Goal: Task Accomplishment & Management: Complete application form

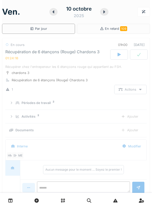
scroll to position [18, 0]
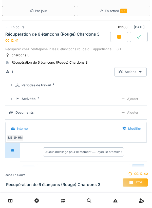
click at [117, 38] on icon at bounding box center [119, 37] width 4 height 4
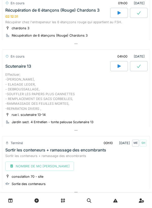
scroll to position [40, 0]
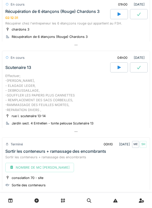
click at [79, 131] on div at bounding box center [76, 131] width 148 height 7
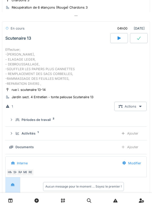
scroll to position [71, 0]
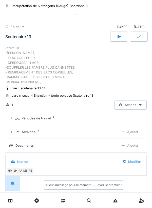
click at [132, 132] on div "Ajouter" at bounding box center [130, 132] width 26 height 9
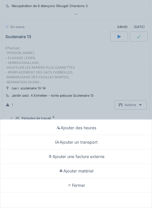
click at [82, 144] on div "Ajouter un transport" at bounding box center [75, 142] width 149 height 14
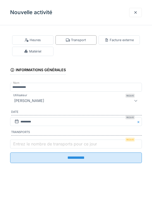
click at [29, 144] on label "Entrez le nombre de transports pour ce jour" at bounding box center [55, 144] width 86 height 6
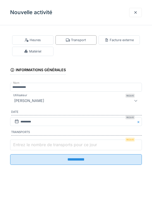
click at [29, 144] on input "Entrez le nombre de transports pour ce jour" at bounding box center [76, 145] width 132 height 11
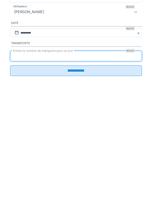
type input "*"
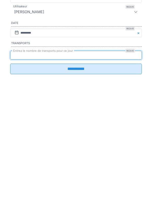
click at [81, 162] on input "**********" at bounding box center [76, 158] width 132 height 11
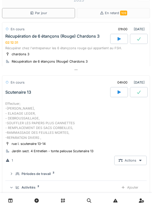
scroll to position [0, 0]
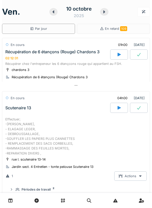
click at [135, 54] on div at bounding box center [139, 55] width 18 height 10
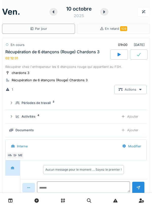
scroll to position [18, 0]
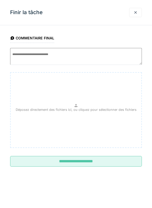
click at [73, 162] on input "**********" at bounding box center [76, 161] width 132 height 11
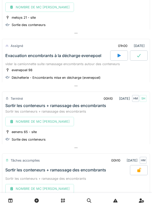
scroll to position [489, 0]
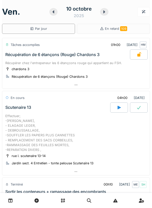
click at [117, 108] on icon at bounding box center [118, 108] width 3 height 4
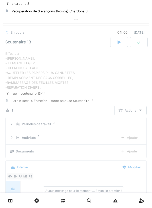
scroll to position [71, 0]
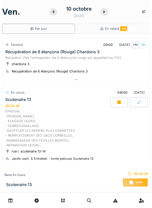
click at [118, 103] on icon at bounding box center [119, 103] width 4 height 4
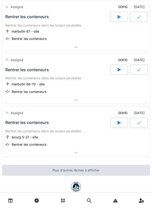
scroll to position [1609, 0]
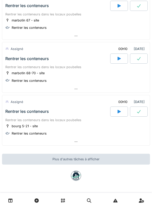
click at [117, 114] on div at bounding box center [119, 112] width 18 height 10
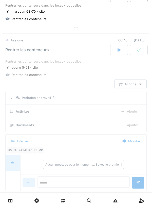
scroll to position [1684, 0]
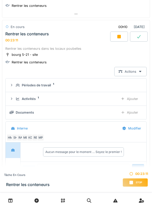
click at [117, 38] on icon at bounding box center [118, 37] width 5 height 4
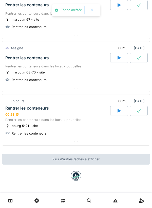
scroll to position [1609, 0]
click at [137, 111] on icon at bounding box center [138, 111] width 5 height 4
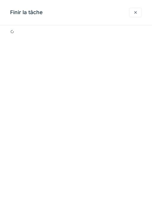
scroll to position [1684, 0]
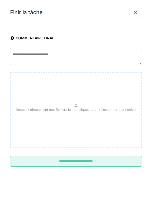
click at [94, 161] on input "**********" at bounding box center [76, 161] width 132 height 11
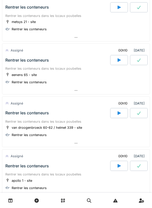
scroll to position [1225, 0]
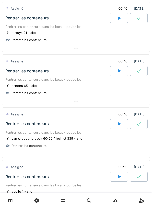
click at [122, 69] on div at bounding box center [119, 71] width 18 height 10
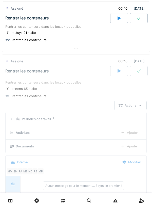
scroll to position [1259, 0]
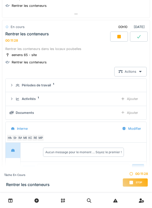
click at [123, 34] on div at bounding box center [119, 37] width 18 height 10
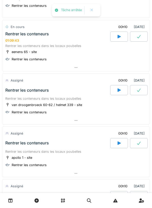
click at [138, 37] on icon at bounding box center [138, 37] width 5 height 4
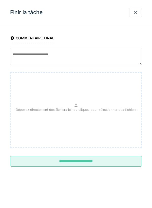
click at [77, 163] on input "**********" at bounding box center [76, 161] width 132 height 11
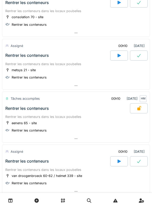
scroll to position [1187, 0]
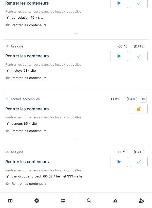
click at [116, 57] on div at bounding box center [119, 56] width 18 height 10
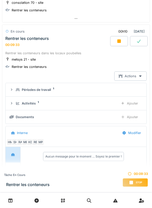
scroll to position [1201, 0]
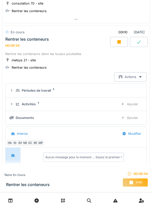
click at [123, 41] on div at bounding box center [119, 42] width 18 height 10
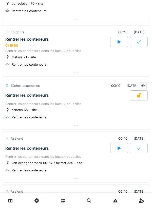
click at [136, 43] on icon at bounding box center [138, 42] width 5 height 4
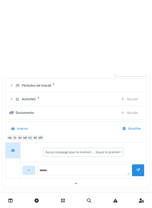
scroll to position [1206, 0]
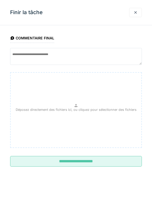
click at [70, 160] on input "**********" at bounding box center [76, 161] width 132 height 11
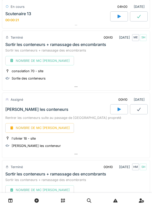
scroll to position [265, 0]
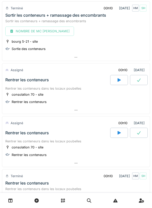
scroll to position [928, 0]
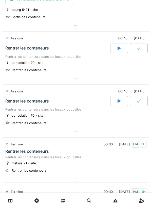
click at [120, 52] on div at bounding box center [119, 48] width 18 height 10
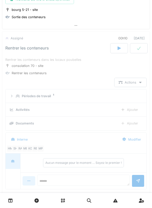
scroll to position [939, 0]
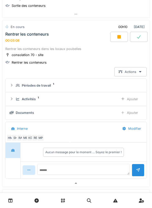
click at [122, 39] on div at bounding box center [119, 37] width 18 height 10
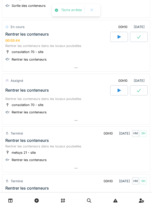
click at [138, 39] on icon at bounding box center [138, 37] width 5 height 4
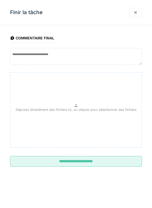
click at [81, 164] on input "**********" at bounding box center [76, 161] width 132 height 11
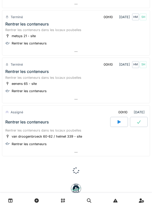
scroll to position [1055, 0]
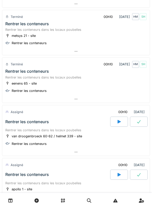
click at [121, 124] on div at bounding box center [119, 122] width 18 height 10
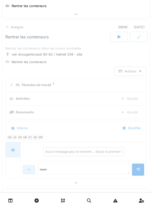
scroll to position [1141, 0]
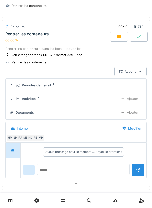
click at [121, 36] on icon at bounding box center [119, 37] width 4 height 4
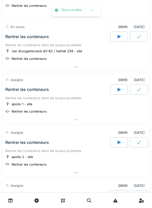
click at [139, 37] on icon at bounding box center [138, 37] width 5 height 4
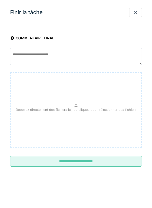
click at [79, 159] on input "**********" at bounding box center [76, 161] width 132 height 11
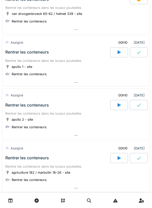
scroll to position [1197, 0]
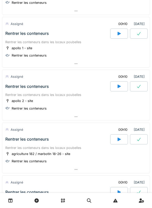
click at [123, 88] on div at bounding box center [119, 86] width 18 height 10
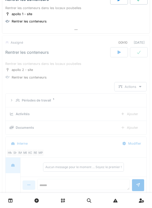
scroll to position [1247, 0]
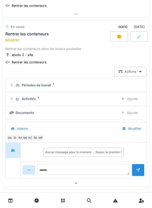
click at [121, 37] on div at bounding box center [119, 37] width 18 height 10
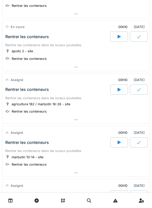
click at [139, 37] on icon at bounding box center [138, 37] width 5 height 4
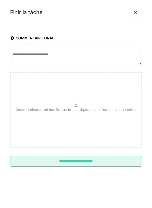
click at [104, 162] on input "**********" at bounding box center [76, 161] width 132 height 11
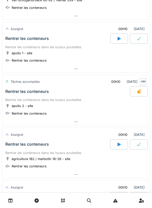
scroll to position [1179, 0]
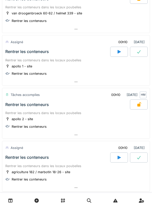
click at [117, 51] on icon at bounding box center [118, 52] width 5 height 4
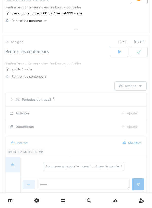
scroll to position [1194, 0]
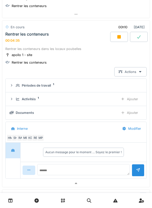
click at [118, 39] on icon at bounding box center [119, 37] width 4 height 4
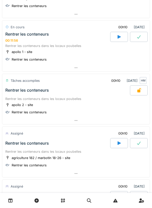
click at [139, 34] on div at bounding box center [139, 37] width 18 height 10
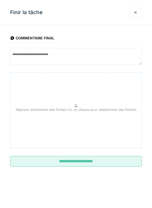
click at [102, 161] on input "**********" at bounding box center [76, 161] width 132 height 11
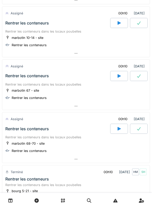
scroll to position [1373, 0]
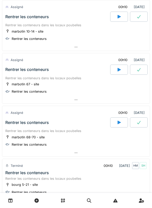
click at [116, 69] on div at bounding box center [119, 70] width 18 height 10
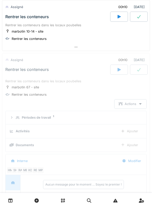
scroll to position [1406, 0]
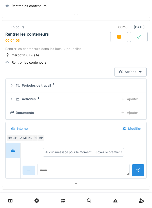
click at [117, 37] on icon at bounding box center [118, 37] width 5 height 4
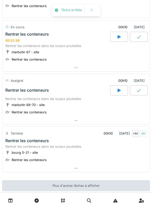
click at [136, 37] on icon at bounding box center [138, 37] width 5 height 4
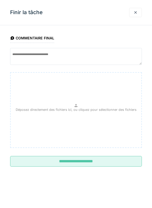
click at [90, 160] on input "**********" at bounding box center [76, 161] width 132 height 11
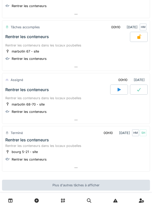
click at [117, 89] on icon at bounding box center [118, 90] width 5 height 4
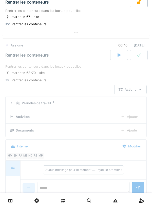
scroll to position [1459, 0]
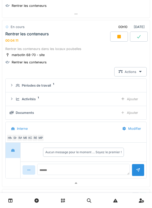
click at [115, 40] on div at bounding box center [119, 37] width 18 height 10
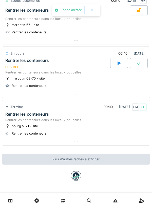
scroll to position [1432, 0]
click at [136, 66] on div at bounding box center [139, 63] width 18 height 10
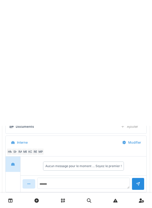
scroll to position [1459, 0]
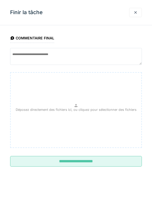
click at [97, 163] on input "**********" at bounding box center [76, 161] width 132 height 11
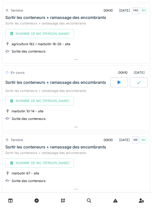
scroll to position [643, 0]
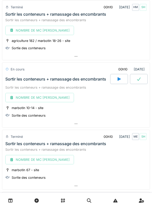
click at [78, 122] on div at bounding box center [75, 123] width 147 height 7
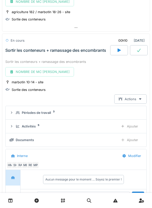
scroll to position [685, 0]
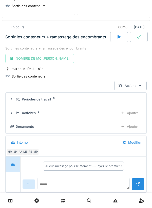
click at [133, 112] on div "Ajouter" at bounding box center [129, 113] width 26 height 9
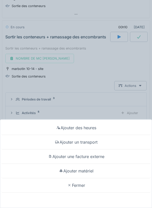
click at [91, 130] on div "Ajouter des heures" at bounding box center [75, 128] width 149 height 14
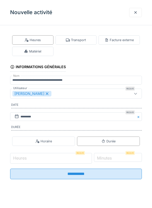
click at [35, 160] on input "Heures" at bounding box center [51, 158] width 82 height 11
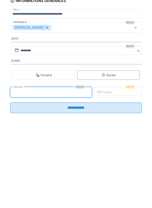
type input "*"
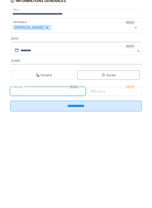
click at [106, 161] on label "Minutes" at bounding box center [98, 158] width 17 height 6
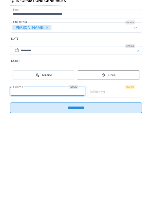
click at [114, 161] on input "*" at bounding box center [114, 158] width 55 height 11
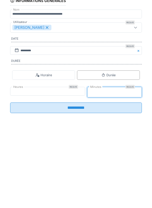
type input "*"
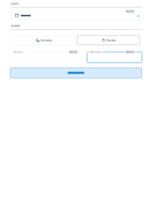
type input "**"
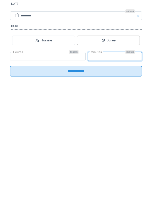
click at [81, 176] on input "**********" at bounding box center [76, 172] width 132 height 11
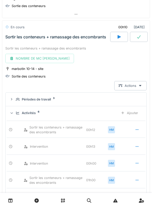
click at [138, 37] on icon at bounding box center [138, 37] width 5 height 4
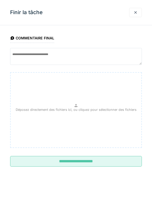
click at [103, 162] on input "**********" at bounding box center [76, 161] width 132 height 11
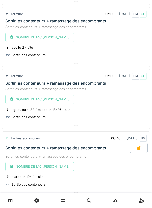
scroll to position [573, 0]
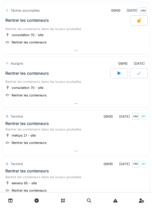
scroll to position [955, 0]
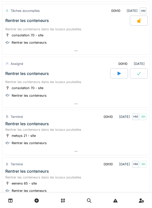
click at [139, 70] on div at bounding box center [139, 74] width 18 height 10
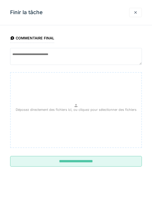
scroll to position [992, 0]
click at [89, 163] on input "**********" at bounding box center [76, 161] width 132 height 11
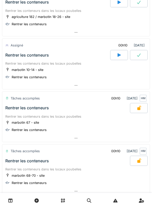
scroll to position [1333, 0]
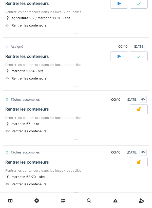
click at [78, 86] on div at bounding box center [75, 86] width 147 height 7
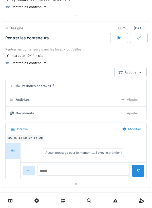
scroll to position [1353, 0]
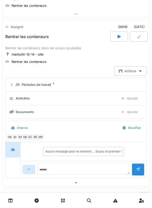
click at [132, 97] on div "Ajouter" at bounding box center [129, 98] width 26 height 9
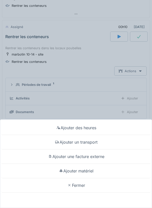
click at [80, 126] on div "Ajouter des heures" at bounding box center [75, 128] width 149 height 14
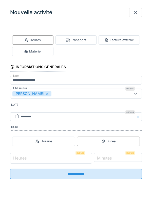
click at [37, 158] on input "Heures" at bounding box center [51, 158] width 82 height 11
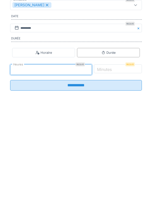
type input "*"
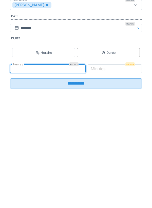
click at [106, 159] on label "Minutes" at bounding box center [98, 158] width 17 height 6
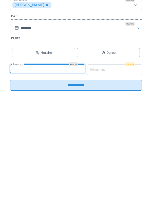
click at [112, 159] on input "*" at bounding box center [114, 158] width 55 height 11
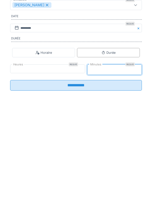
type input "*"
type input "**"
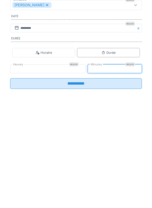
click at [80, 175] on input "**********" at bounding box center [76, 172] width 132 height 11
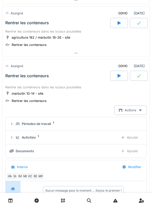
scroll to position [1312, 0]
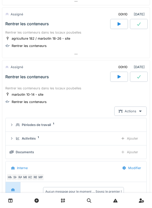
click at [137, 77] on icon at bounding box center [138, 77] width 5 height 4
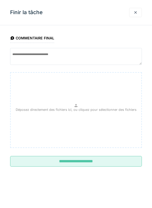
click at [84, 162] on input "**********" at bounding box center [76, 161] width 132 height 11
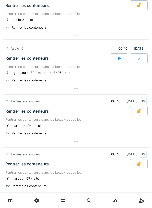
scroll to position [1278, 0]
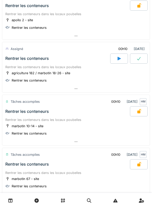
click at [79, 90] on div at bounding box center [75, 88] width 147 height 7
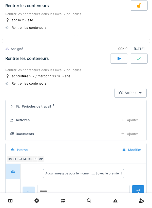
scroll to position [1300, 0]
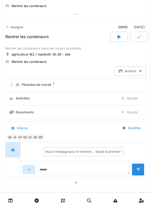
click at [133, 96] on div "Ajouter" at bounding box center [129, 98] width 26 height 9
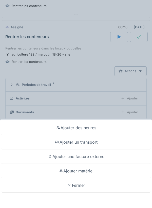
click at [85, 129] on div "Ajouter des heures" at bounding box center [75, 128] width 149 height 14
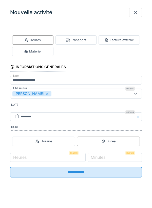
click at [104, 159] on label "Minutes" at bounding box center [98, 158] width 17 height 6
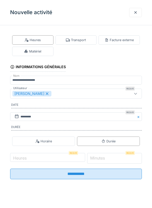
click at [104, 159] on input "*" at bounding box center [114, 158] width 55 height 11
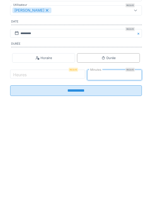
type input "**"
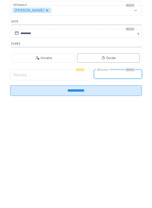
click at [34, 160] on input "Heures" at bounding box center [51, 158] width 82 height 11
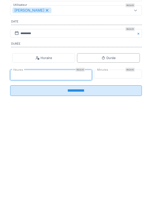
type input "*"
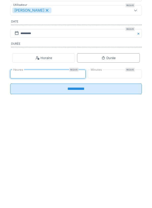
click at [71, 173] on input "**********" at bounding box center [76, 172] width 132 height 11
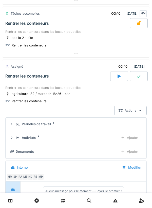
scroll to position [1258, 0]
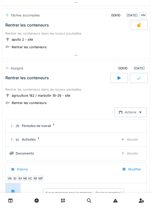
click at [136, 78] on icon at bounding box center [138, 78] width 5 height 4
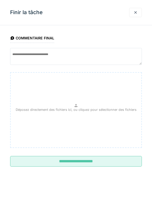
click at [85, 166] on input "**********" at bounding box center [76, 161] width 132 height 11
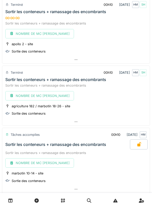
scroll to position [577, 0]
